Goal: Understand process/instructions: Learn how to perform a task or action

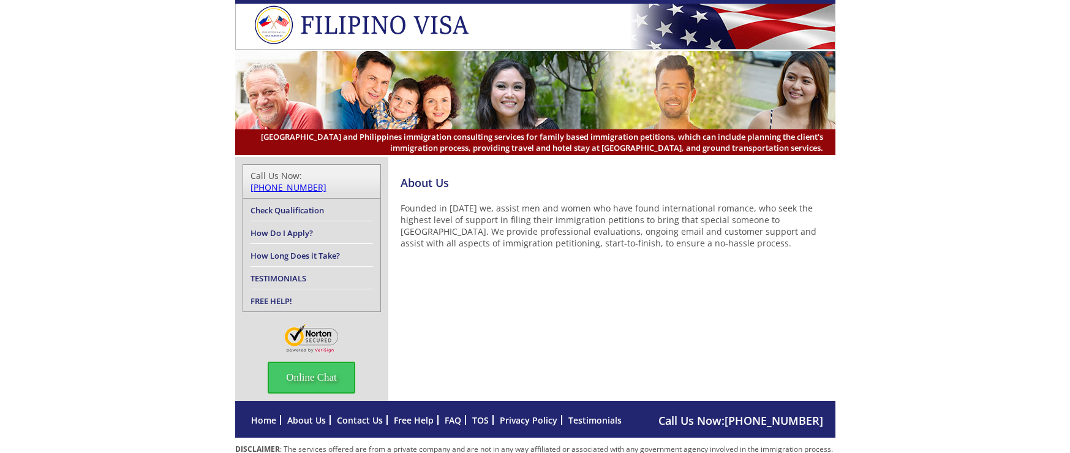
scroll to position [41, 0]
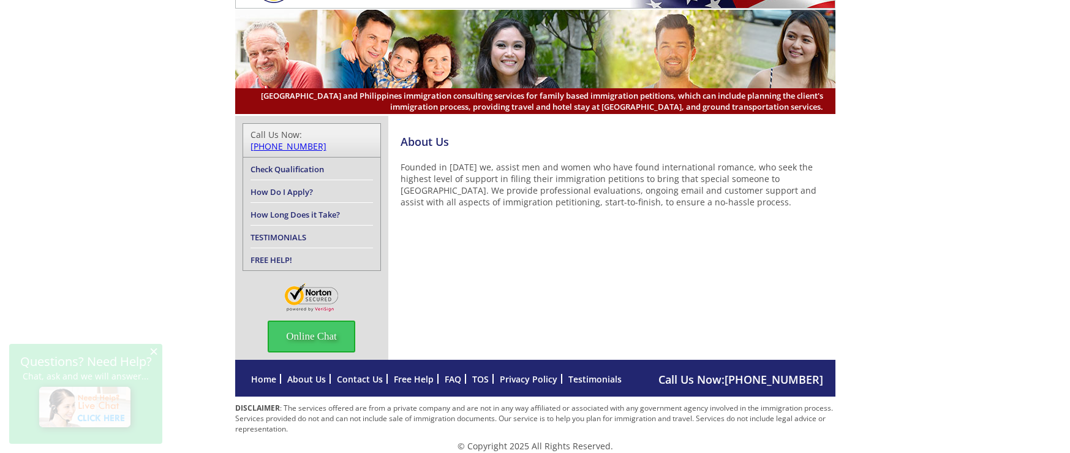
click at [283, 186] on link "How Do I Apply?" at bounding box center [282, 191] width 62 height 11
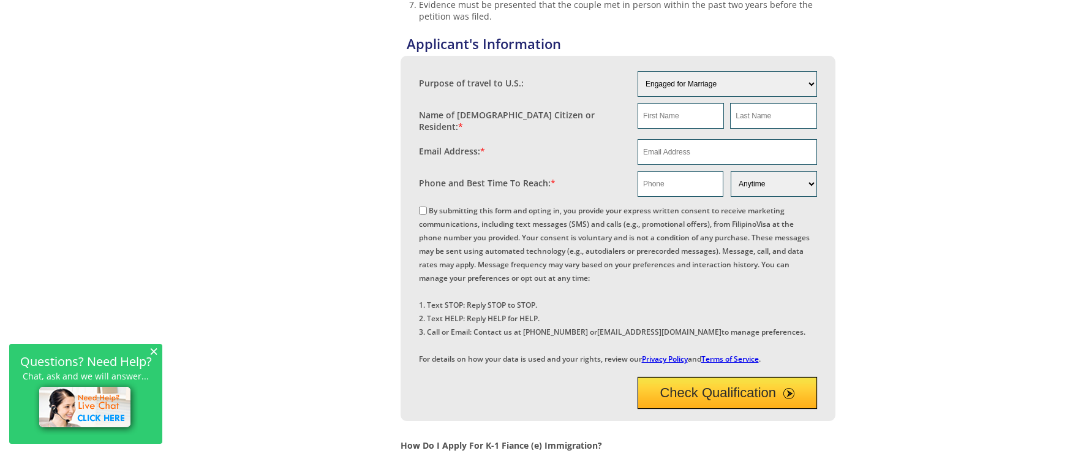
scroll to position [858, 0]
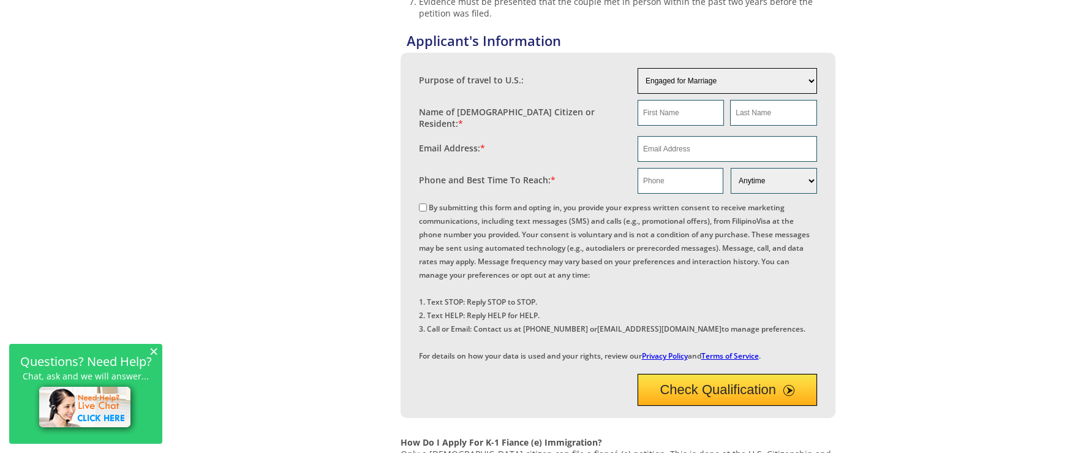
click at [874, 66] on div "How Do I Apply? Applicant's Information Purpose of travel to U.S.: Engaged for …" at bounding box center [535, 11] width 1070 height 1425
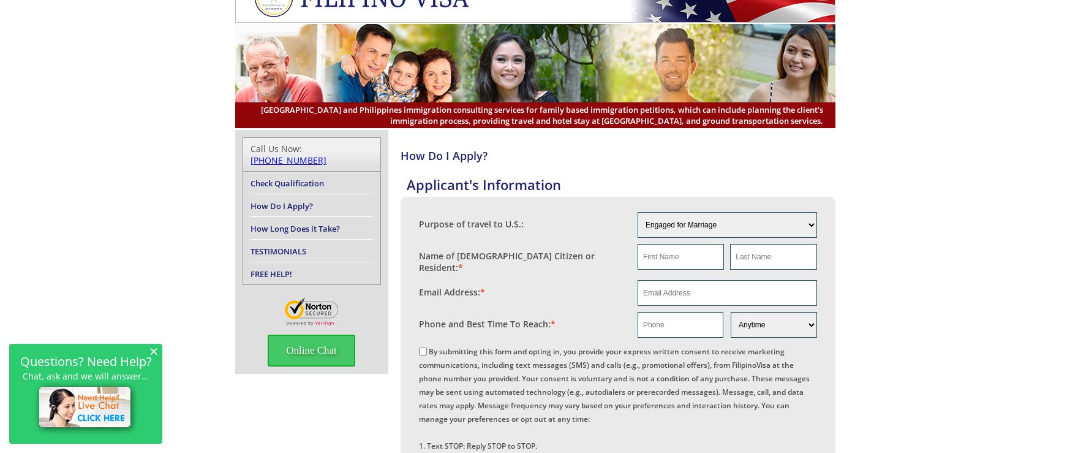
scroll to position [0, 0]
